Goal: Task Accomplishment & Management: Complete application form

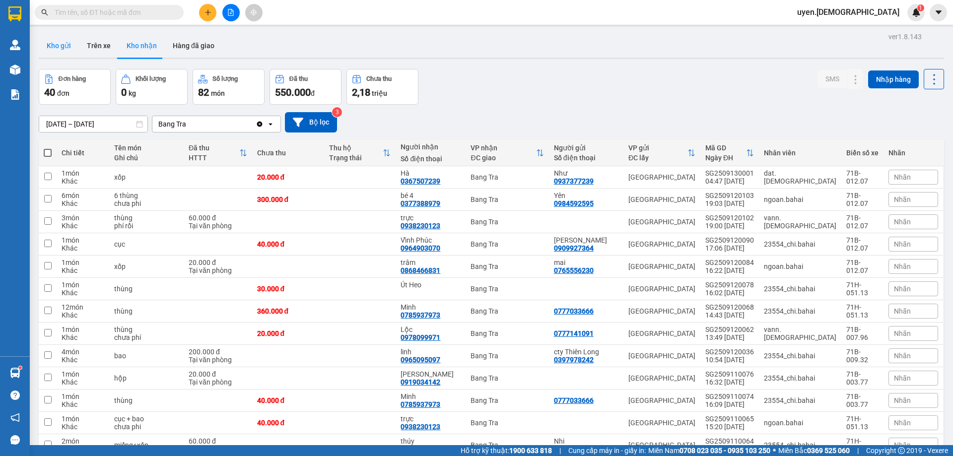
click at [71, 47] on button "Kho gửi" at bounding box center [59, 46] width 40 height 24
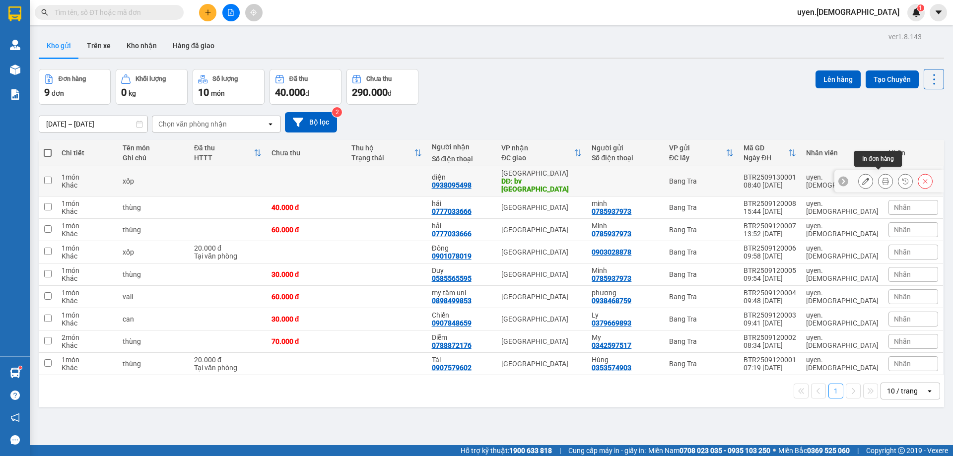
click at [882, 179] on icon at bounding box center [885, 181] width 7 height 7
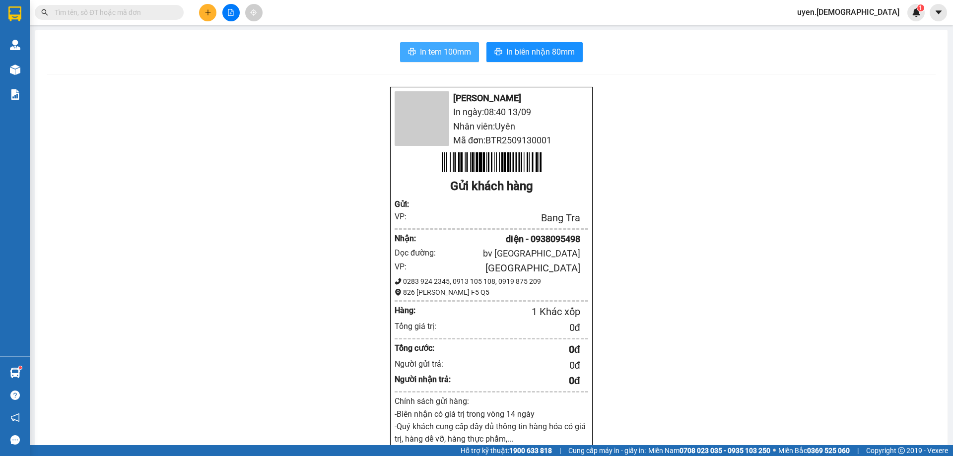
click at [455, 49] on span "In tem 100mm" at bounding box center [445, 52] width 51 height 12
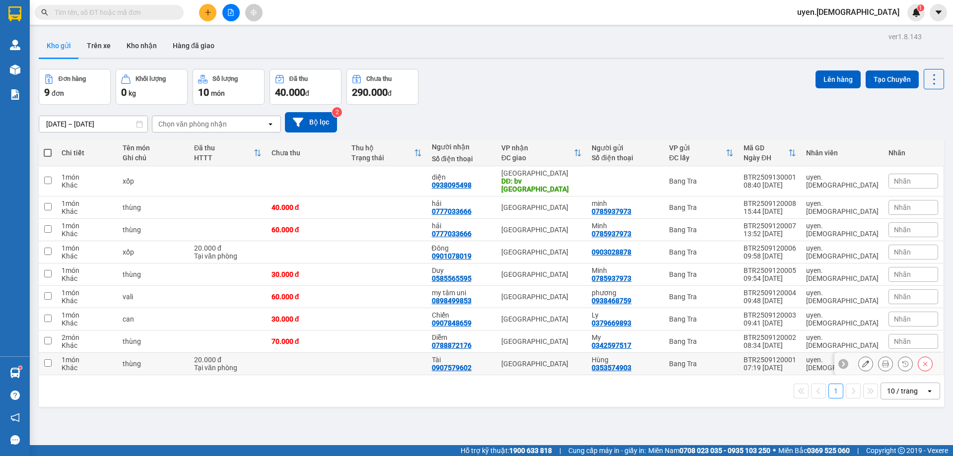
click at [453, 363] on td "Tài 0907579602" at bounding box center [462, 364] width 70 height 22
checkbox input "true"
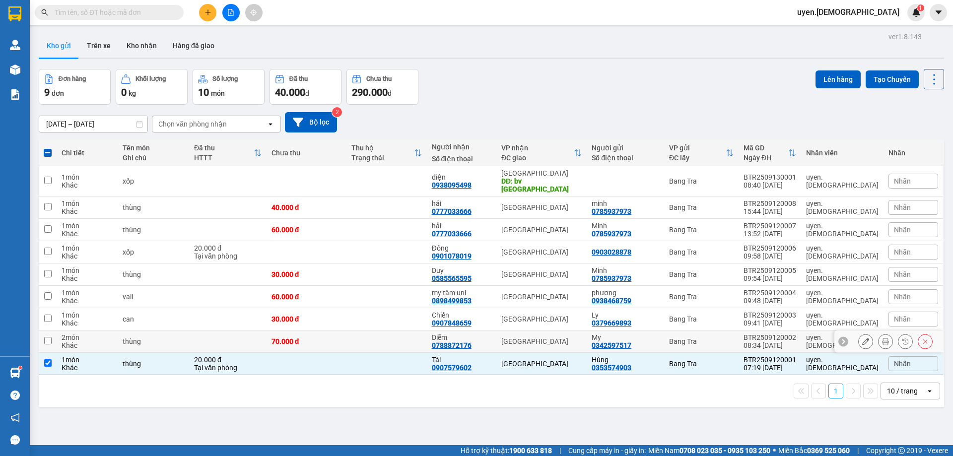
click at [426, 332] on td at bounding box center [387, 342] width 80 height 22
checkbox input "true"
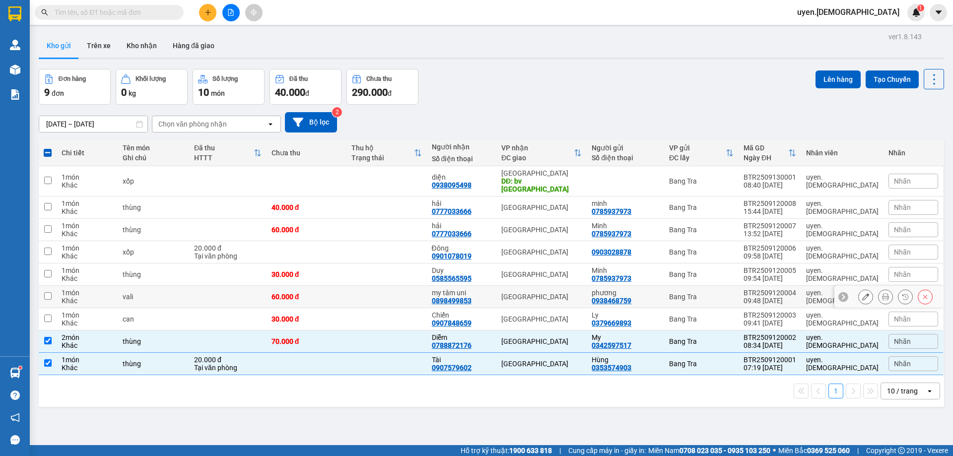
click at [426, 298] on td at bounding box center [387, 297] width 80 height 22
checkbox input "true"
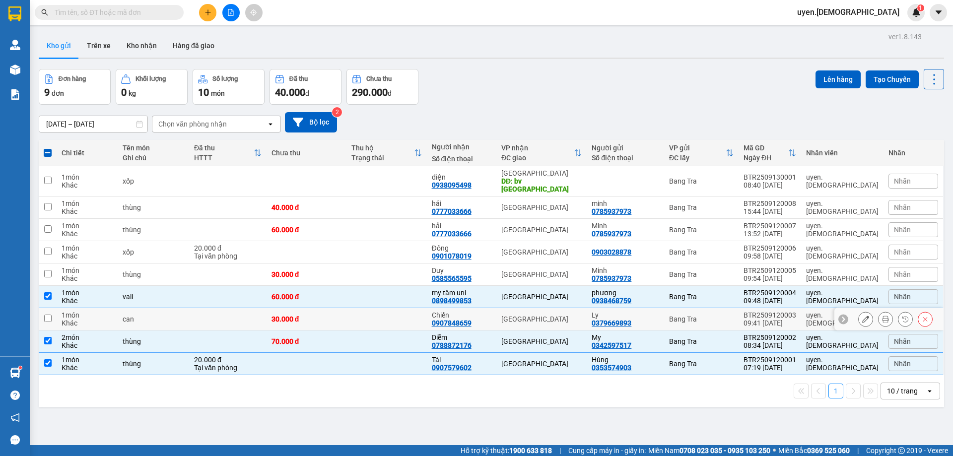
click at [426, 308] on td at bounding box center [387, 319] width 80 height 22
checkbox input "true"
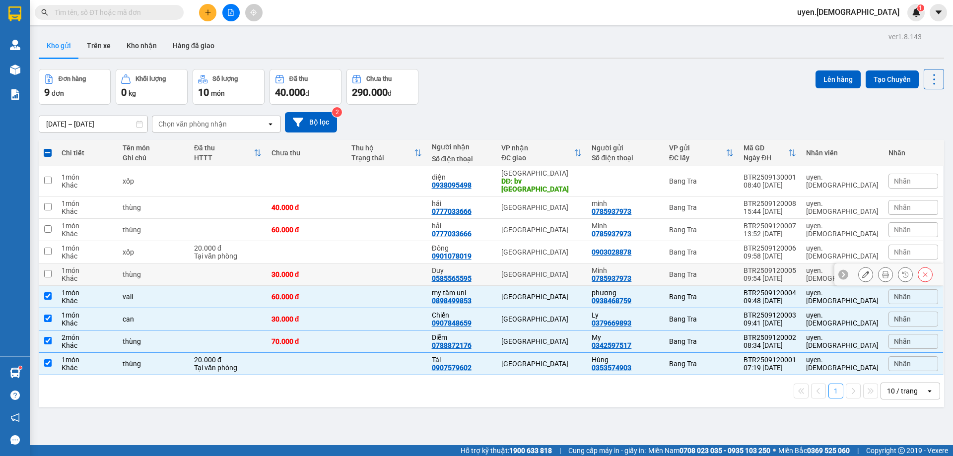
click at [426, 266] on td at bounding box center [387, 275] width 80 height 22
checkbox input "true"
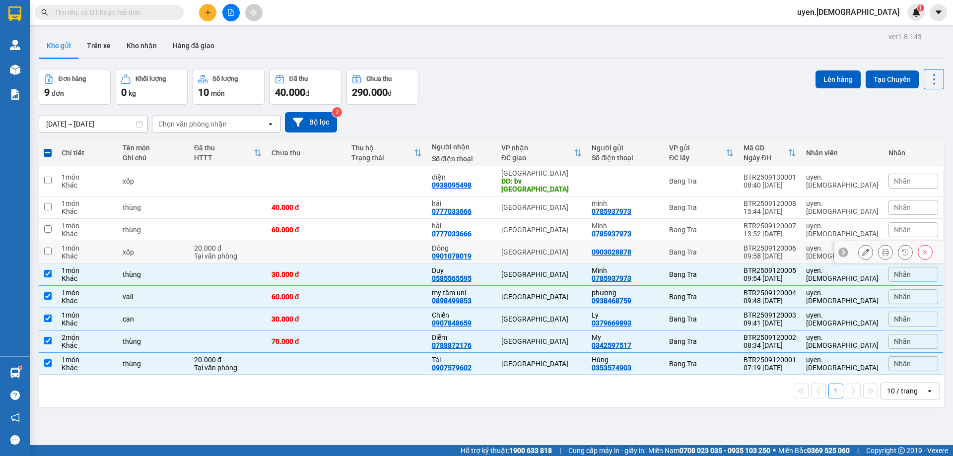
click at [426, 247] on td at bounding box center [387, 252] width 80 height 22
checkbox input "true"
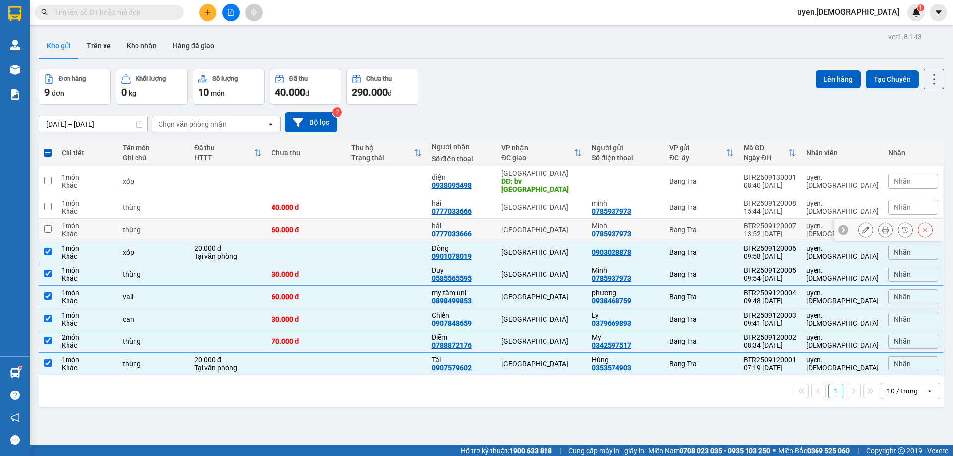
click at [426, 219] on td at bounding box center [387, 230] width 80 height 22
checkbox input "true"
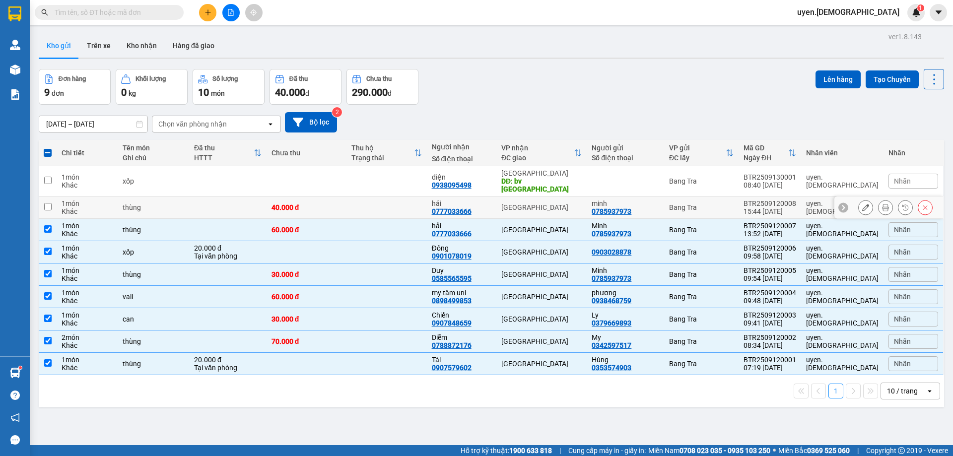
click at [426, 203] on td at bounding box center [387, 208] width 80 height 22
checkbox input "true"
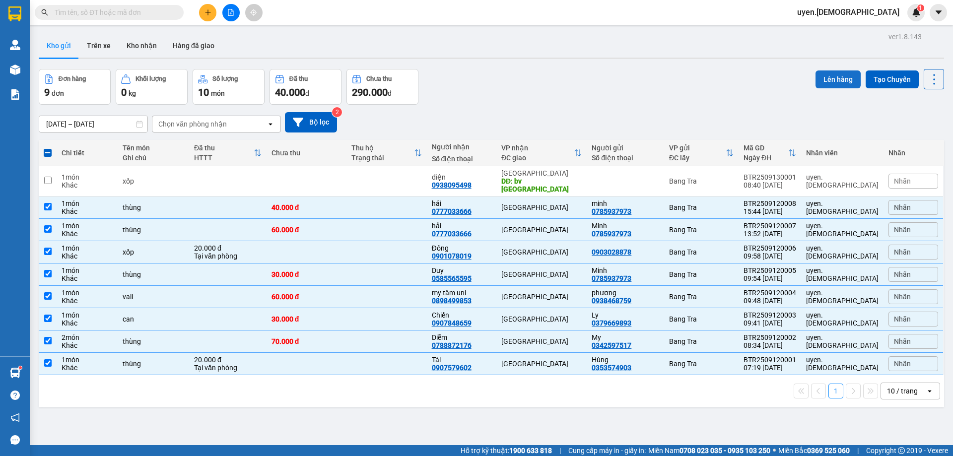
click at [838, 80] on button "Lên hàng" at bounding box center [838, 79] width 45 height 18
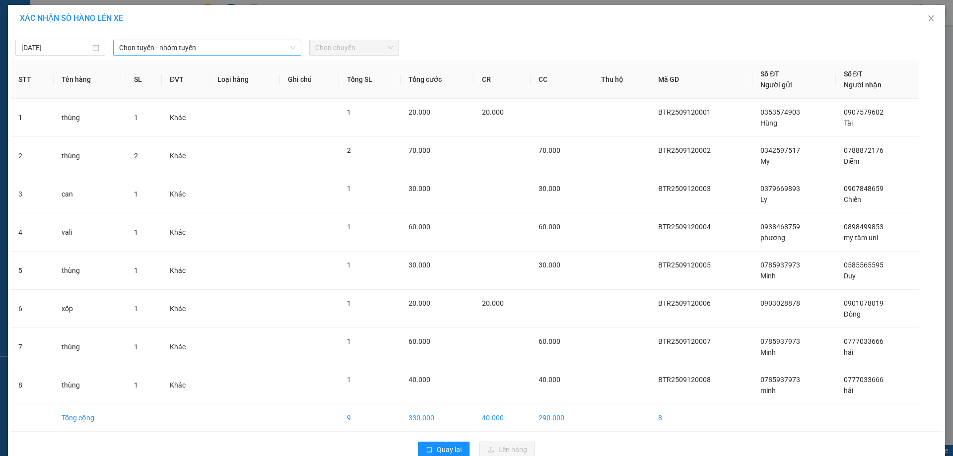
click at [146, 49] on span "Chọn tuyến - nhóm tuyến" at bounding box center [207, 47] width 176 height 15
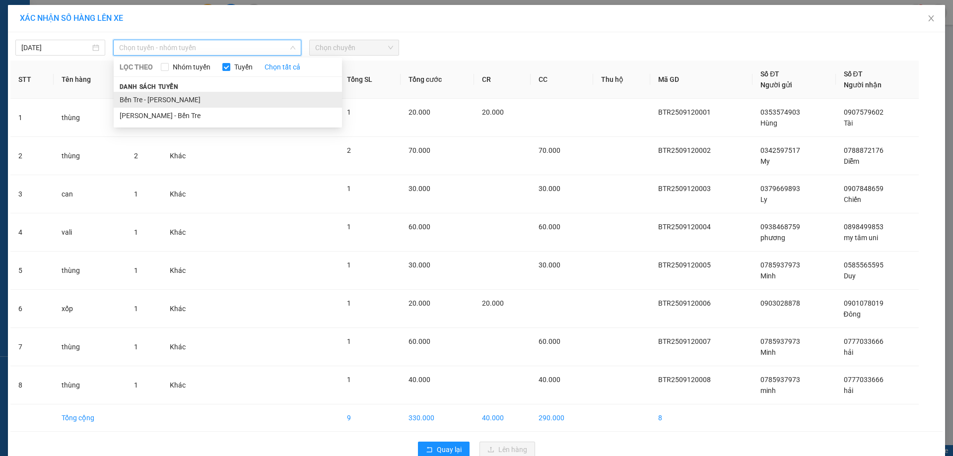
click at [142, 98] on li "Bến Tre - [PERSON_NAME]" at bounding box center [228, 100] width 228 height 16
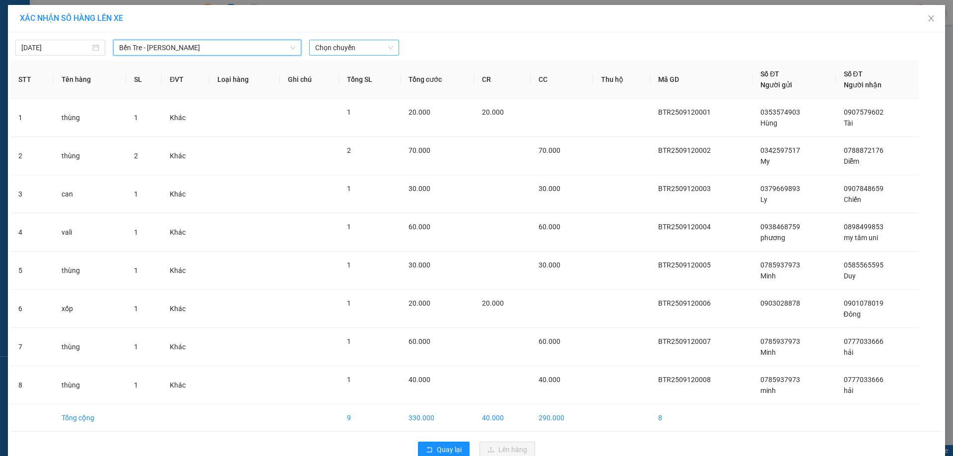
click at [315, 48] on span "Chọn chuyến" at bounding box center [354, 47] width 78 height 15
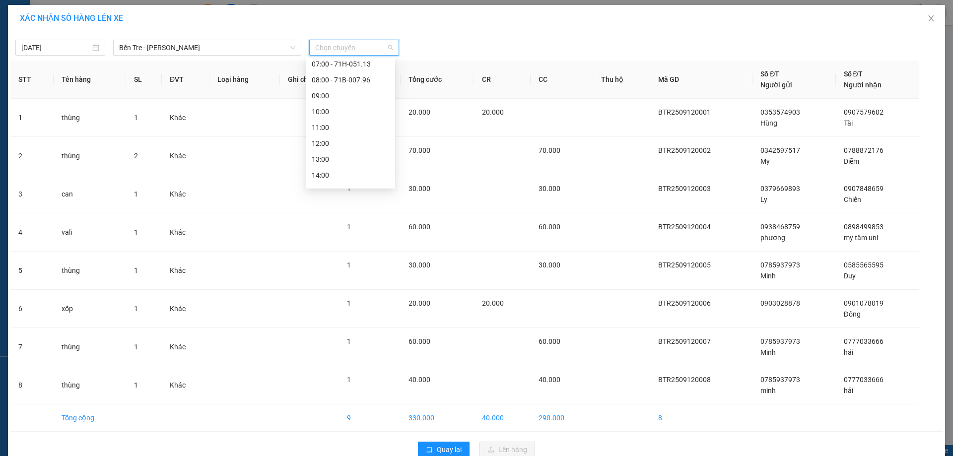
scroll to position [143, 0]
click at [91, 51] on div "[DATE]" at bounding box center [60, 47] width 78 height 11
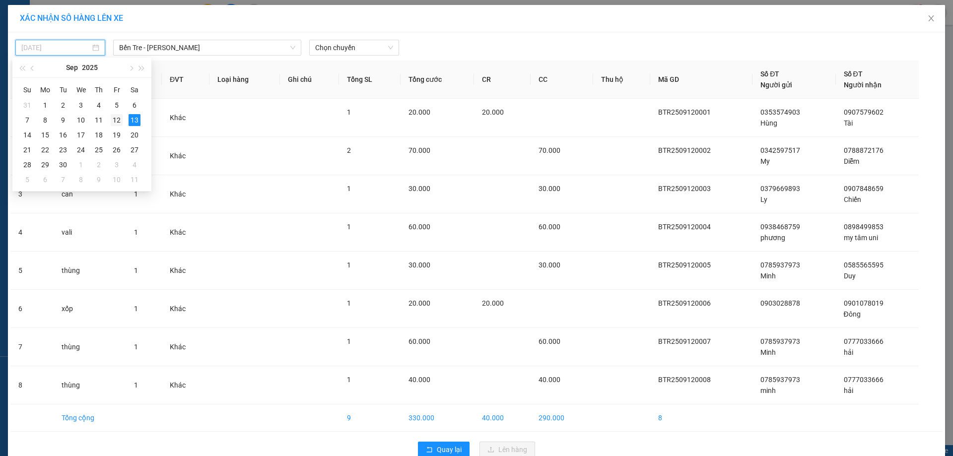
click at [117, 118] on div "12" at bounding box center [117, 120] width 12 height 12
type input "[DATE]"
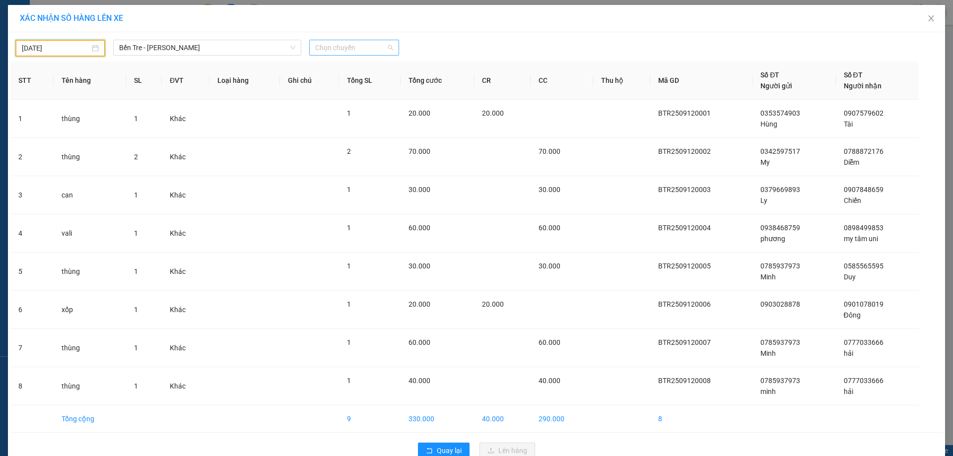
scroll to position [0, 0]
click at [321, 45] on span "Chọn chuyến" at bounding box center [354, 47] width 78 height 15
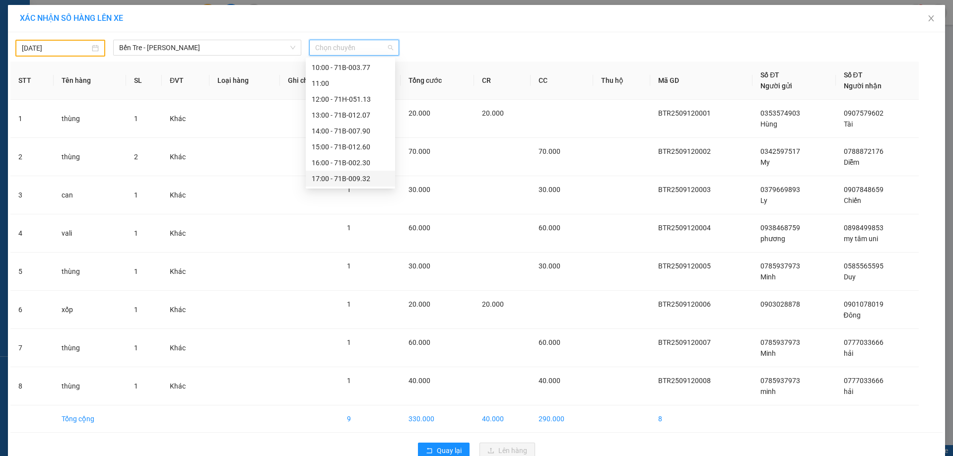
click at [321, 176] on div "17:00 - 71B-009.32" at bounding box center [350, 178] width 77 height 11
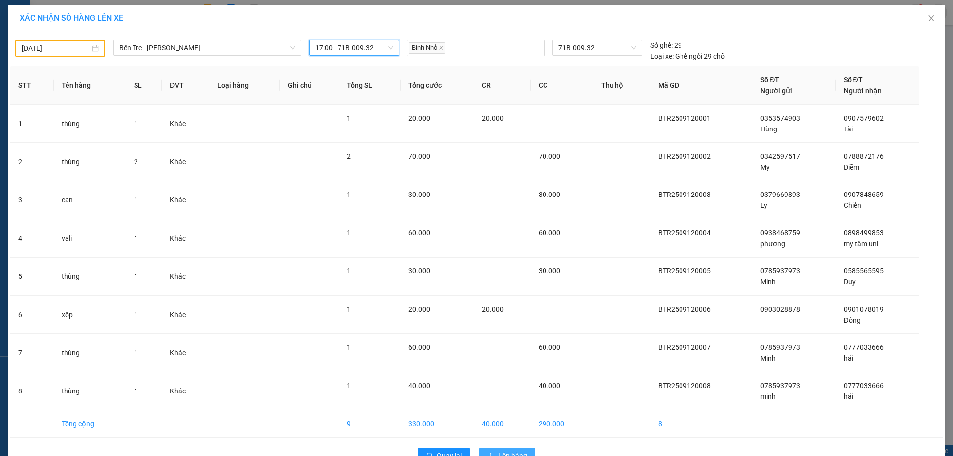
click at [498, 453] on span "Lên hàng" at bounding box center [512, 455] width 29 height 11
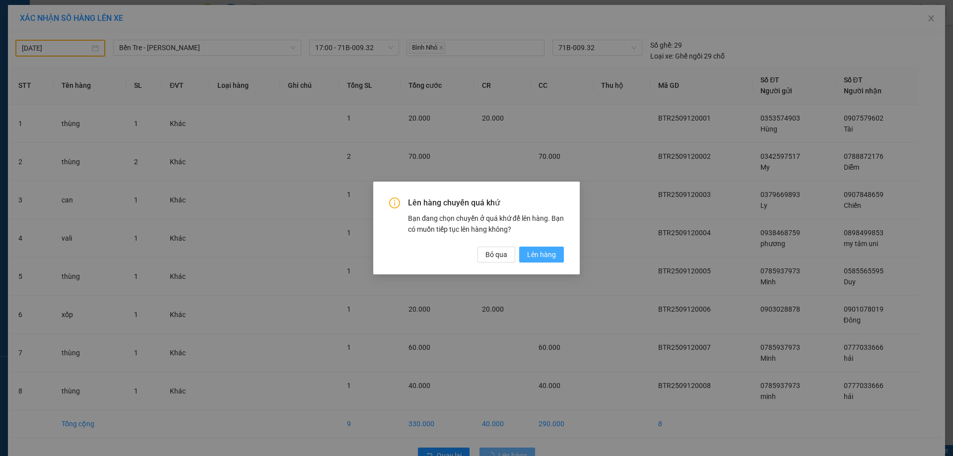
click at [540, 254] on span "Lên hàng" at bounding box center [541, 254] width 29 height 11
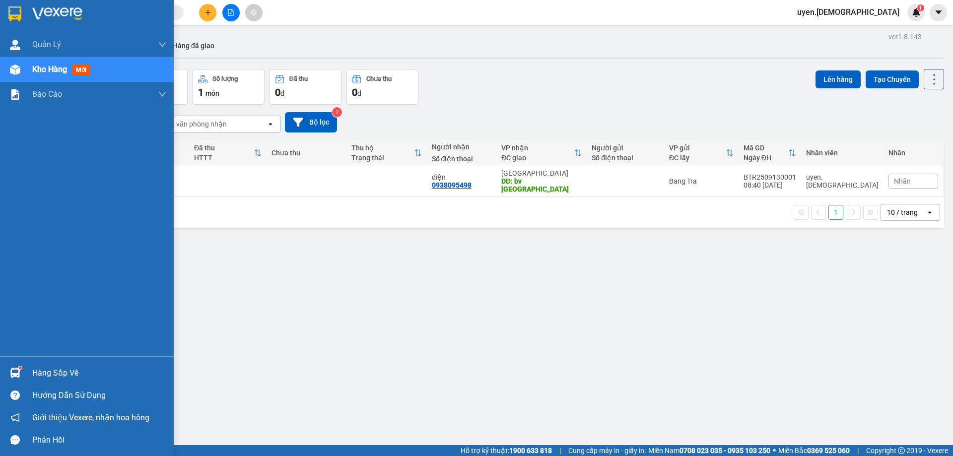
click at [32, 376] on div "Hàng sắp về" at bounding box center [99, 373] width 134 height 15
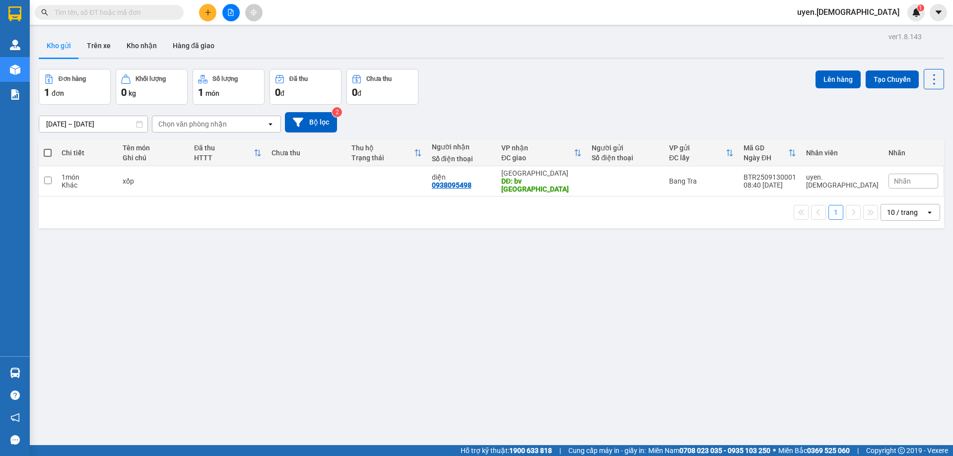
click at [564, 334] on section "Kết quả tìm kiếm ( 0 ) Bộ lọc No Data uyen.bahai 1 Quản Lý Quản lý khách hàng m…" at bounding box center [476, 228] width 953 height 456
click at [323, 288] on div "ver 1.8.143 Kho gửi Trên xe Kho nhận Hàng đã giao Đơn hàng 1 đơn Khối lượng 0 k…" at bounding box center [492, 258] width 914 height 456
click at [150, 46] on button "Kho nhận" at bounding box center [142, 46] width 46 height 24
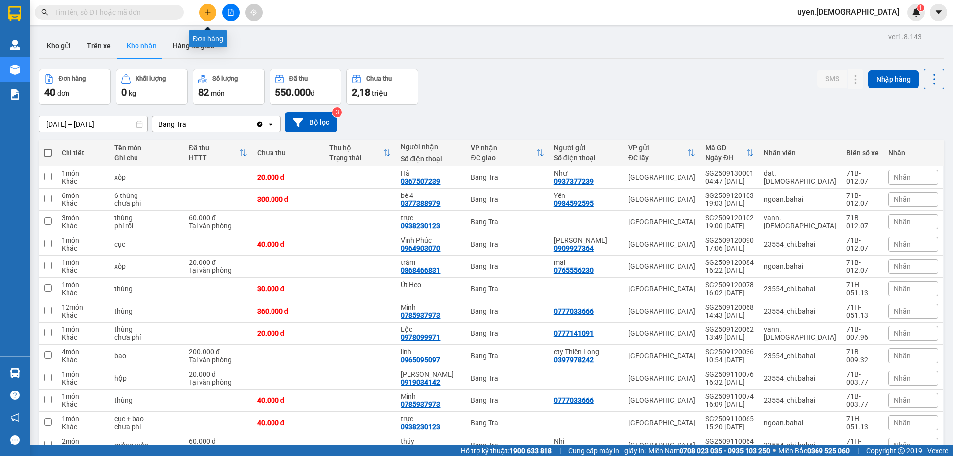
click at [211, 11] on icon "plus" at bounding box center [208, 12] width 7 height 7
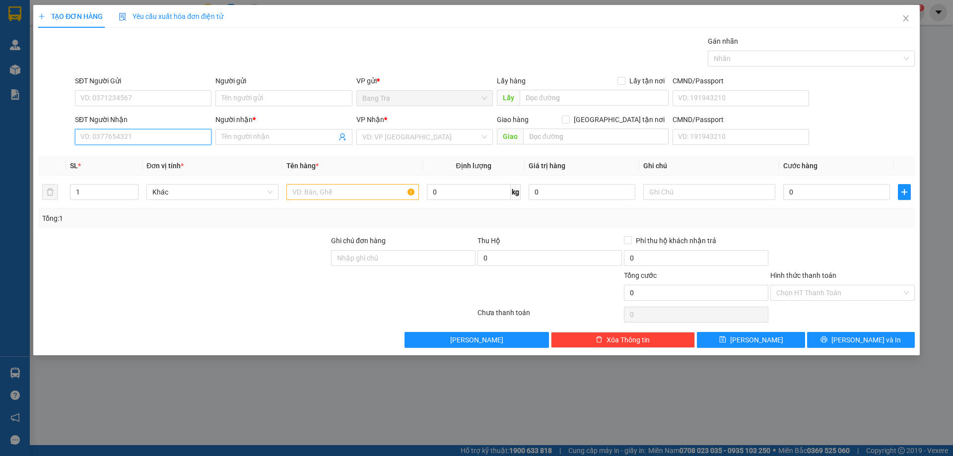
click at [126, 138] on input "SĐT Người Nhận" at bounding box center [143, 137] width 137 height 16
click at [130, 151] on div "0987108934 - Tuấn" at bounding box center [143, 156] width 125 height 11
type input "0987108934"
type input "Tuấn"
type input "0987108934"
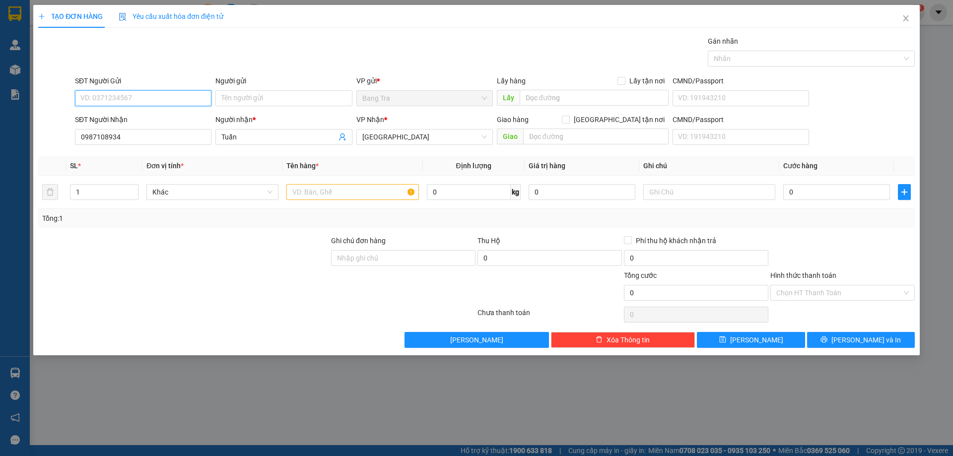
click at [124, 100] on input "SĐT Người Gửi" at bounding box center [143, 98] width 137 height 16
click at [126, 114] on div "0336048009 - Ngha" at bounding box center [143, 118] width 125 height 11
type input "0336048009"
click at [235, 99] on input "Ngha" at bounding box center [283, 98] width 137 height 16
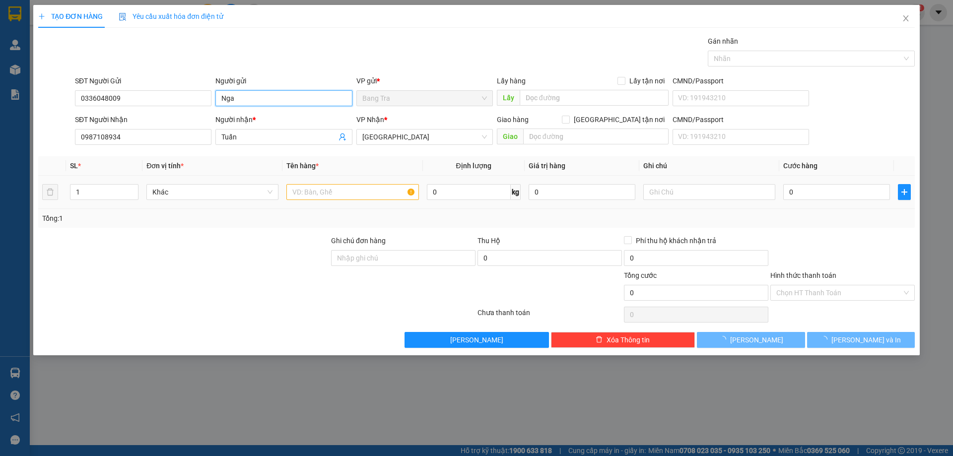
type input "Nga"
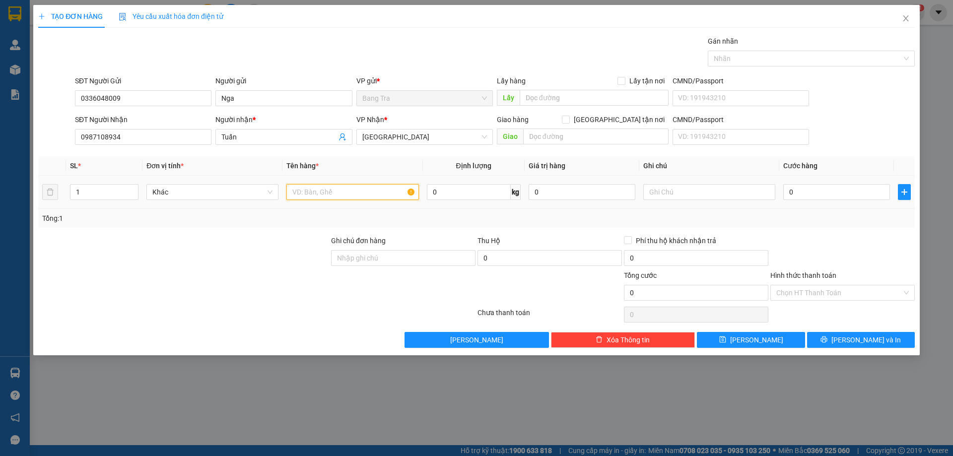
click at [377, 194] on input "text" at bounding box center [352, 192] width 132 height 16
type input "hồ sơ"
click at [846, 193] on input "0" at bounding box center [836, 192] width 107 height 16
type input "2"
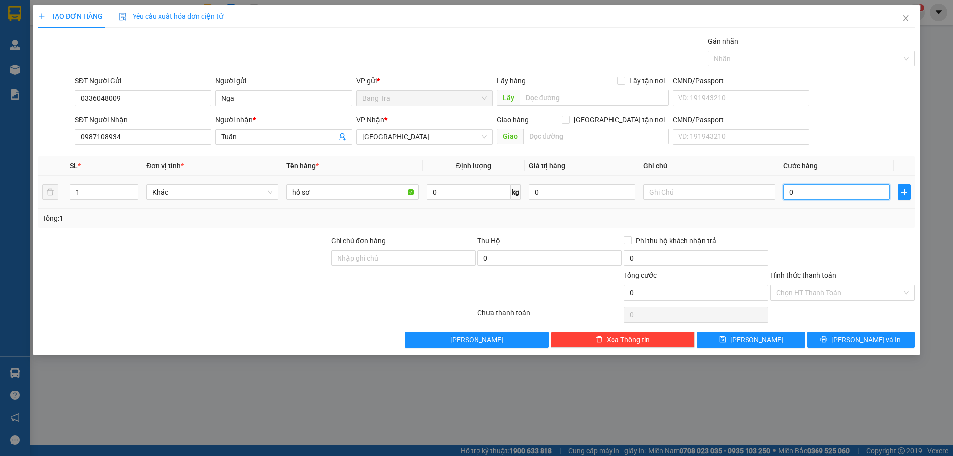
type input "2"
type input "20"
type input "20.000"
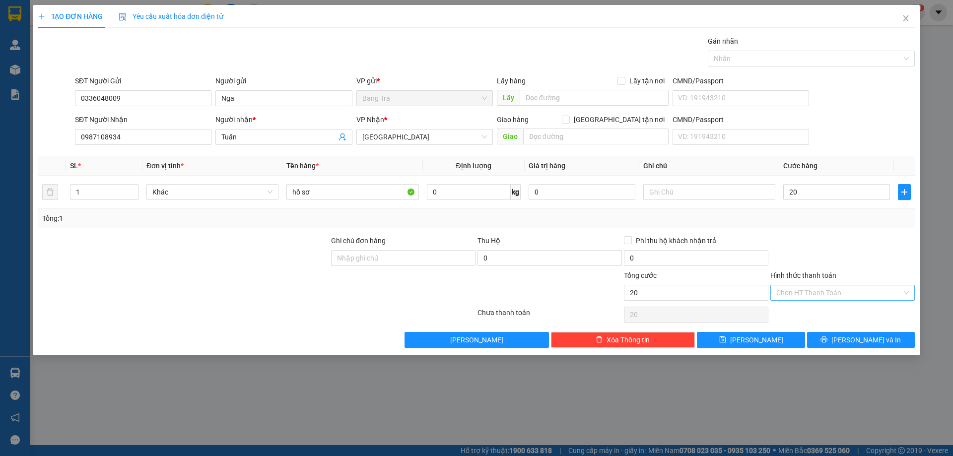
type input "20.000"
click at [846, 295] on input "Hình thức thanh toán" at bounding box center [839, 292] width 126 height 15
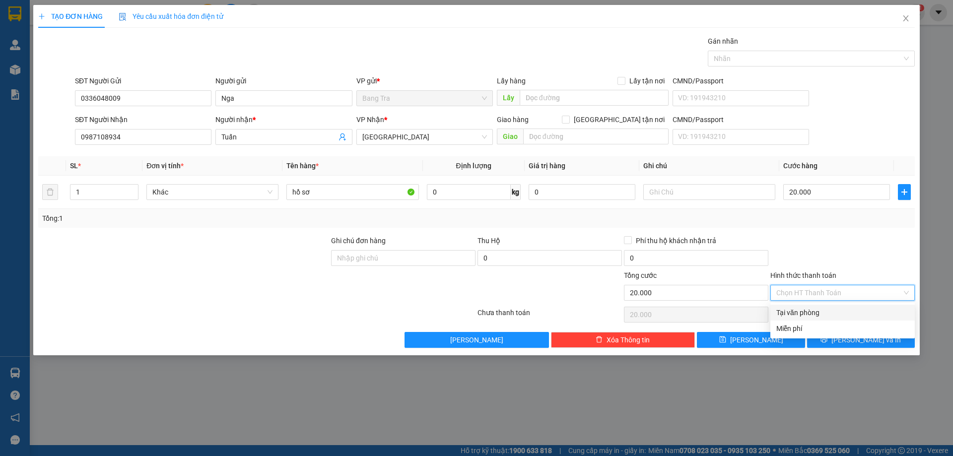
click at [846, 314] on div "Tại văn phòng" at bounding box center [842, 312] width 133 height 11
type input "0"
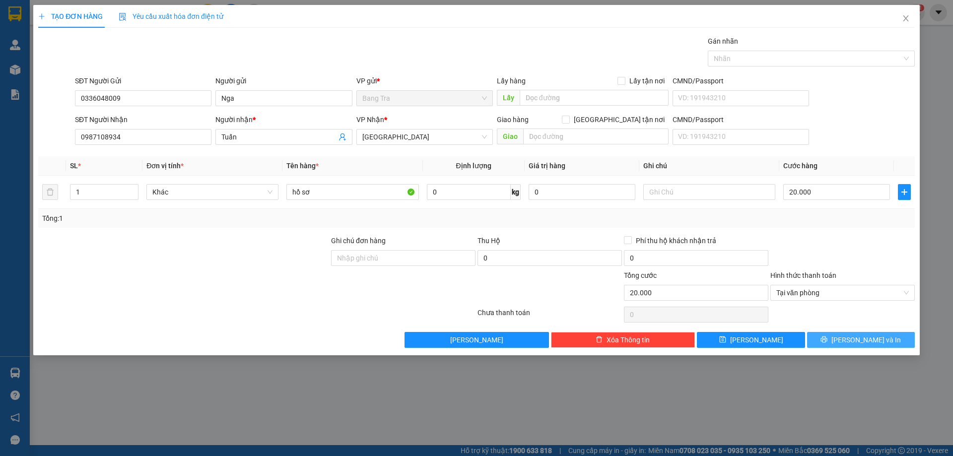
click at [841, 340] on button "[PERSON_NAME] và In" at bounding box center [861, 340] width 108 height 16
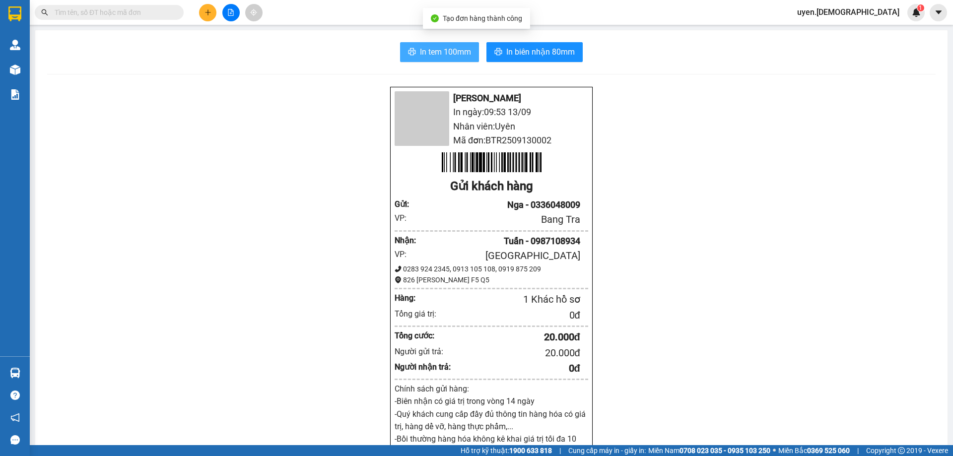
click at [462, 50] on span "In tem 100mm" at bounding box center [445, 52] width 51 height 12
